Goal: Information Seeking & Learning: Learn about a topic

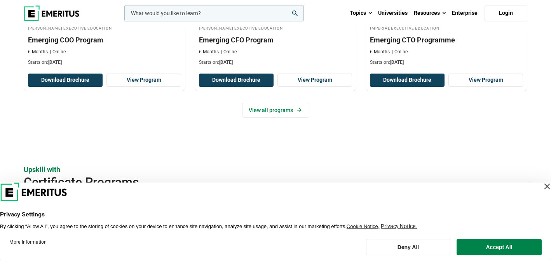
scroll to position [672, 0]
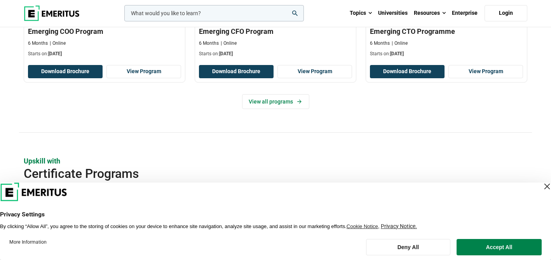
click at [148, 10] on input "woocommerce-product-search-field-0" at bounding box center [214, 13] width 180 height 16
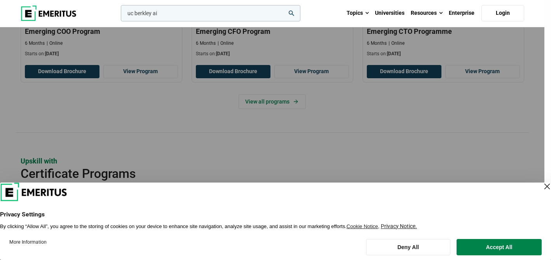
type input "uc berkley ai"
click at [119, 15] on button "search" at bounding box center [119, 15] width 0 height 0
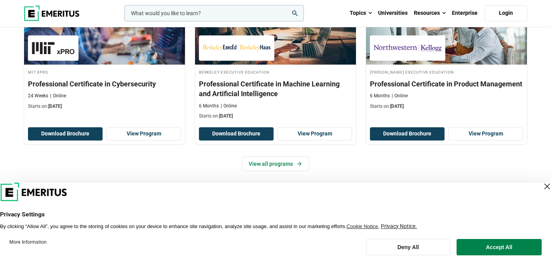
scroll to position [1140, 0]
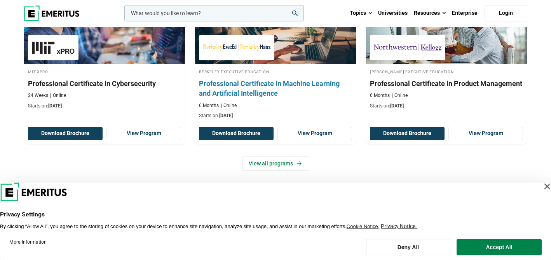
click at [312, 82] on h3 "Professional Certificate in Machine Learning and Artificial Intelligence" at bounding box center [275, 88] width 153 height 19
